Goal: Task Accomplishment & Management: Manage account settings

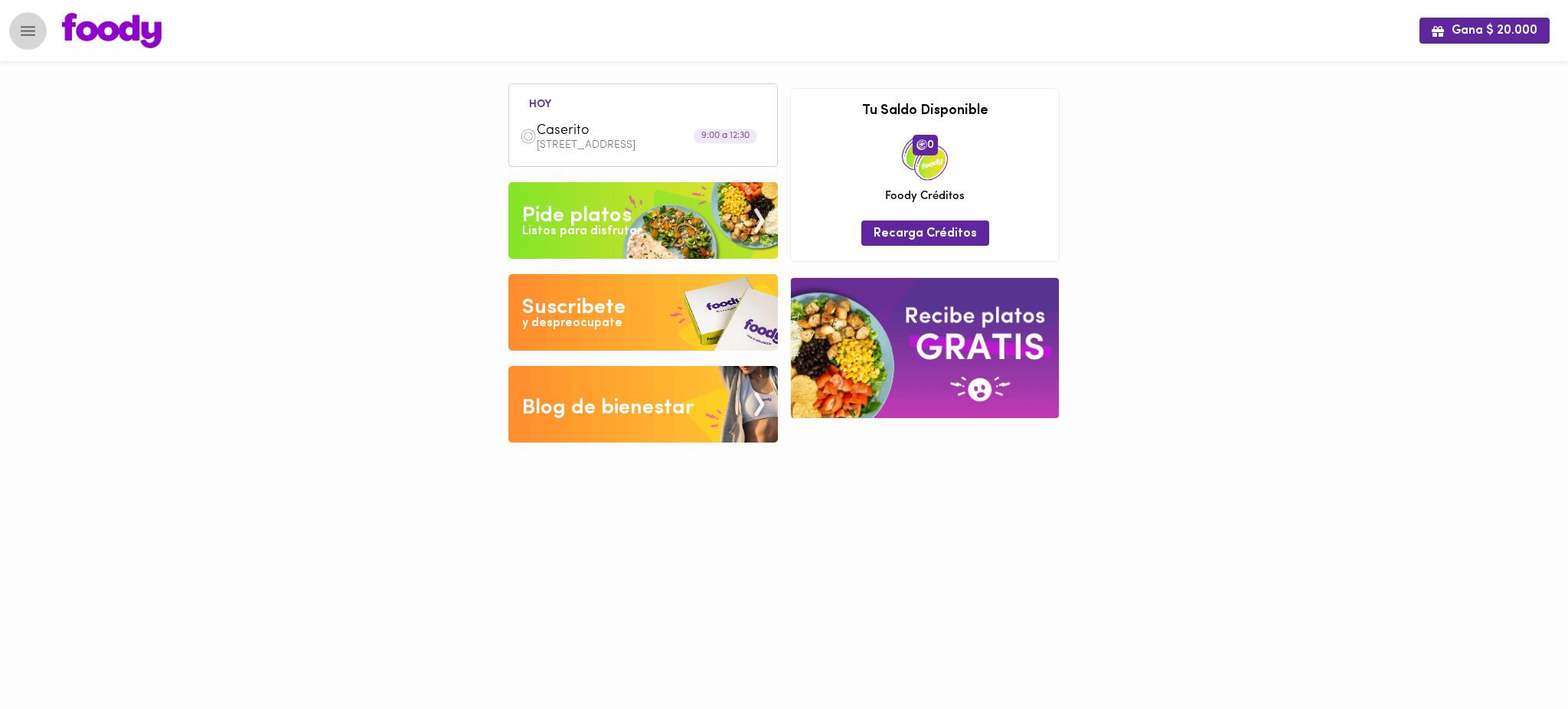
click at [32, 28] on icon "Menu" at bounding box center [28, 31] width 20 height 19
click at [26, 36] on icon "Menu" at bounding box center [28, 31] width 20 height 19
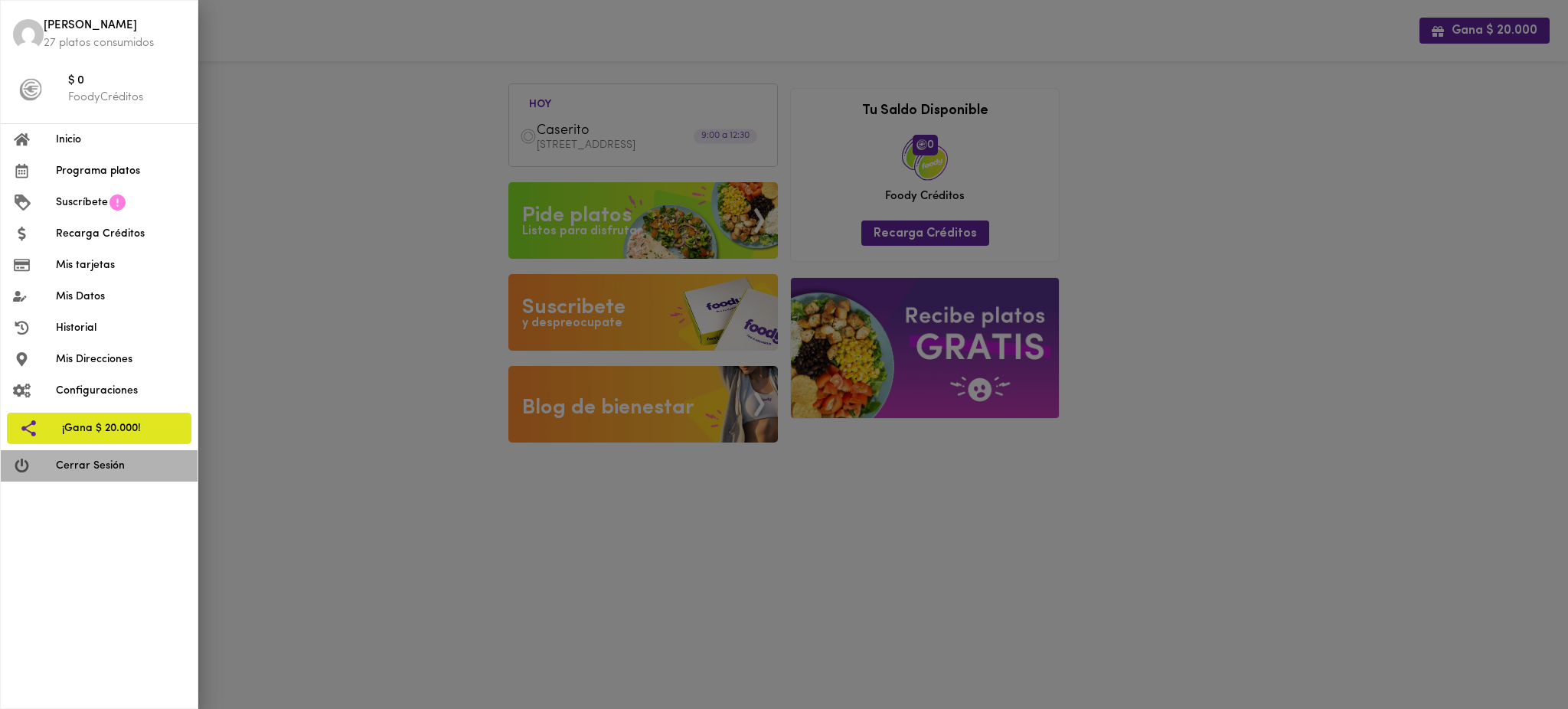
click at [96, 475] on li "Cerrar Sesión" at bounding box center [99, 465] width 197 height 31
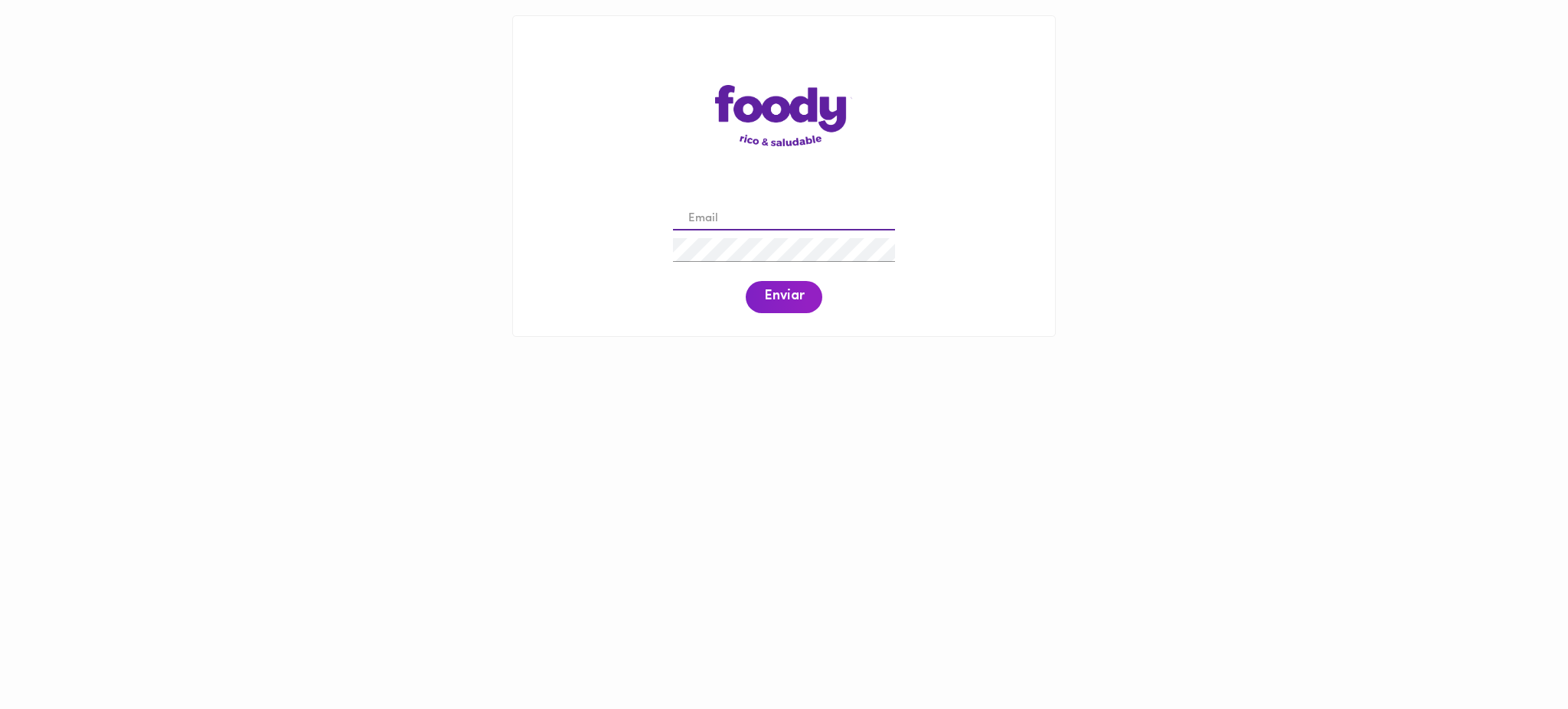
drag, startPoint x: 0, startPoint y: 0, endPoint x: 723, endPoint y: 219, distance: 755.4
click at [723, 219] on input "email" at bounding box center [784, 219] width 222 height 24
paste input "[EMAIL_ADDRESS][DOMAIN_NAME]"
type input "[EMAIL_ADDRESS][DOMAIN_NAME]"
click at [790, 300] on span "Enviar" at bounding box center [784, 297] width 40 height 17
